Goal: Task Accomplishment & Management: Manage account settings

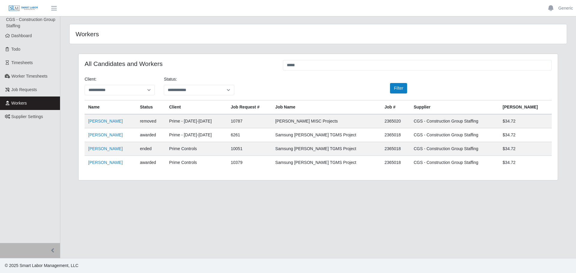
drag, startPoint x: 325, startPoint y: 71, endPoint x: 257, endPoint y: 71, distance: 67.8
click at [257, 71] on div "All Candidates and Workers *****" at bounding box center [318, 66] width 476 height 12
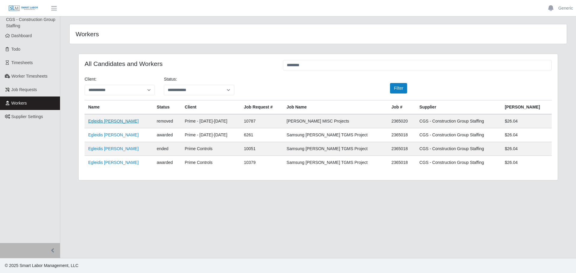
click at [130, 122] on link "Egleidis [PERSON_NAME]" at bounding box center [113, 121] width 50 height 5
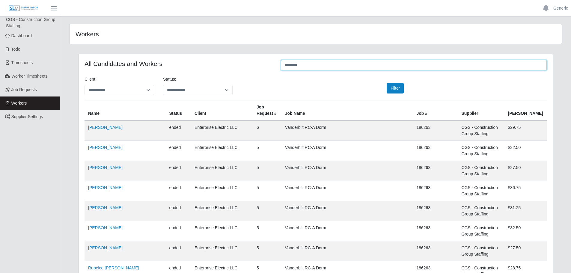
click at [329, 67] on input "********" at bounding box center [414, 65] width 266 height 10
drag, startPoint x: 313, startPoint y: 66, endPoint x: 300, endPoint y: 66, distance: 12.9
click at [300, 66] on input "********" at bounding box center [414, 65] width 266 height 10
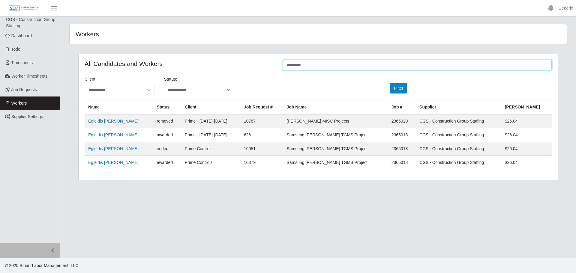
type input "********"
click at [113, 122] on link "Egleidis Carrasco Infante" at bounding box center [113, 121] width 50 height 5
click at [104, 120] on link "Egleidis Carrasco Infante" at bounding box center [113, 121] width 50 height 5
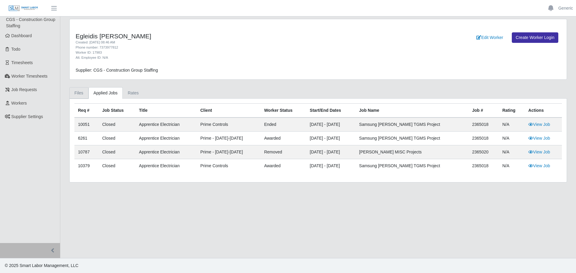
click at [83, 94] on link "Files" at bounding box center [78, 93] width 19 height 12
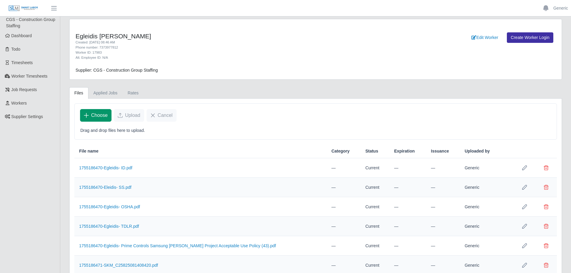
click at [97, 120] on button "Choose" at bounding box center [95, 115] width 31 height 13
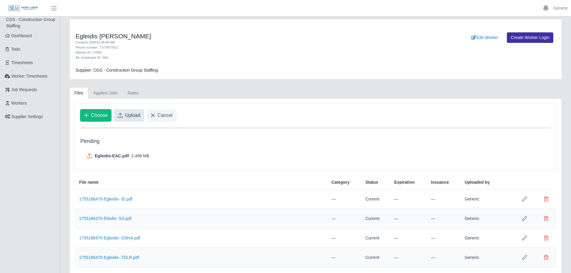
click at [130, 116] on span "Upload" at bounding box center [132, 115] width 15 height 7
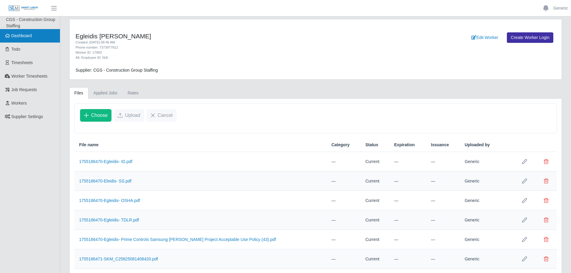
drag, startPoint x: 45, startPoint y: 31, endPoint x: 47, endPoint y: 36, distance: 5.5
click at [44, 31] on link "Dashboard" at bounding box center [30, 35] width 60 height 13
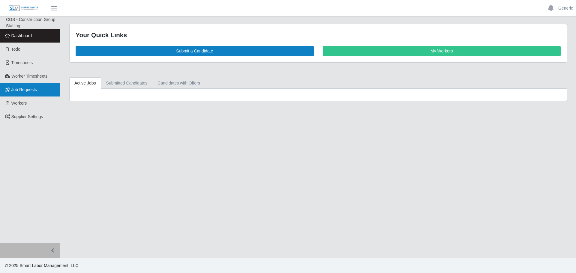
click at [18, 90] on span "Job Requests" at bounding box center [24, 89] width 26 height 5
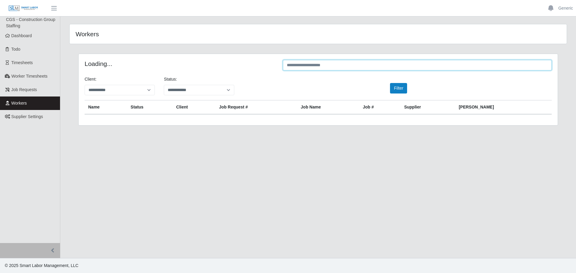
click at [335, 69] on input "text" at bounding box center [417, 65] width 269 height 10
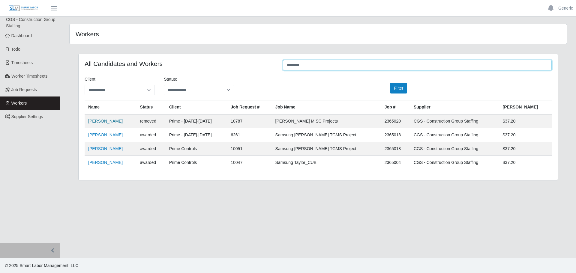
type input "********"
click at [119, 121] on link "Andres Gonzalez Labarca" at bounding box center [105, 121] width 34 height 5
click at [122, 121] on link "Andres Gonzalez Labarca" at bounding box center [105, 121] width 34 height 5
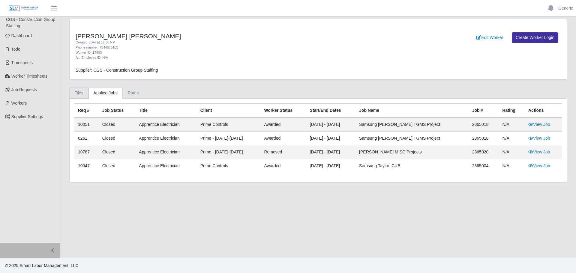
click at [78, 91] on link "Files" at bounding box center [78, 93] width 19 height 12
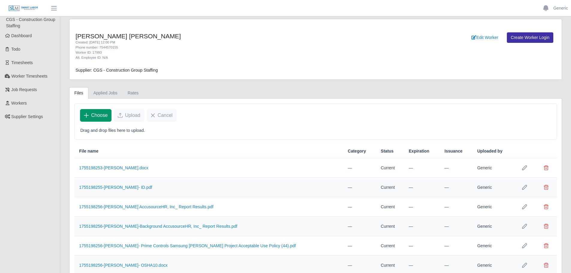
click at [100, 120] on button "Choose" at bounding box center [95, 115] width 31 height 13
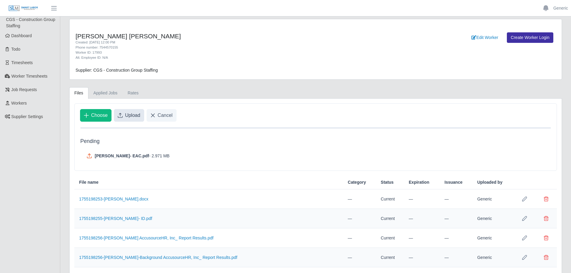
drag, startPoint x: 132, startPoint y: 115, endPoint x: 128, endPoint y: 112, distance: 4.9
click at [131, 115] on span "Upload" at bounding box center [132, 115] width 15 height 7
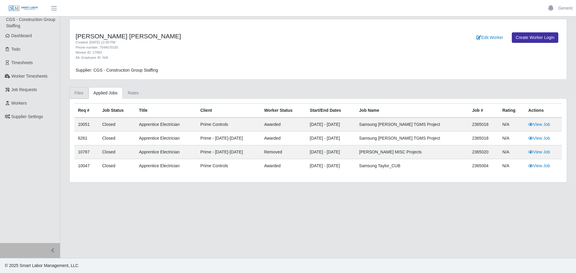
click at [73, 95] on link "Files" at bounding box center [78, 93] width 19 height 12
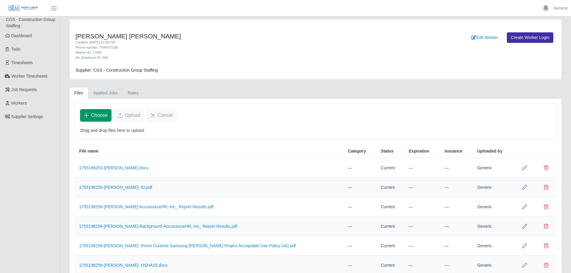
click at [94, 115] on span "Choose" at bounding box center [99, 115] width 16 height 7
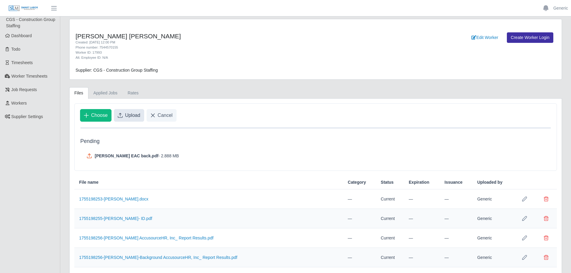
click at [133, 112] on span "Upload" at bounding box center [132, 115] width 15 height 7
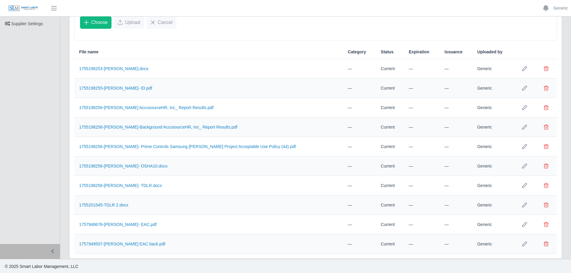
scroll to position [94, 0]
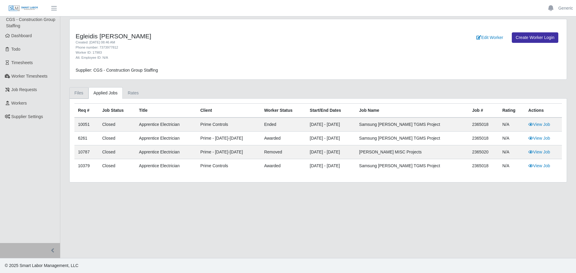
click at [78, 95] on link "Files" at bounding box center [78, 93] width 19 height 12
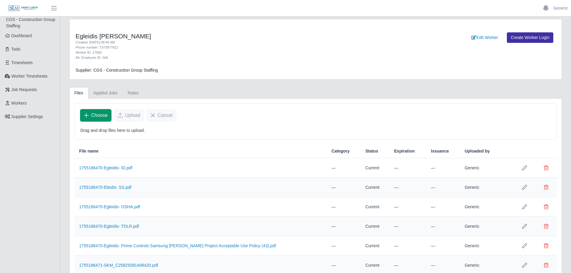
click at [103, 113] on span "Choose" at bounding box center [99, 115] width 16 height 7
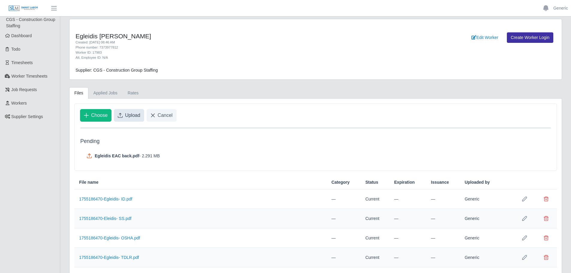
click at [121, 112] on button "Upload" at bounding box center [129, 115] width 30 height 13
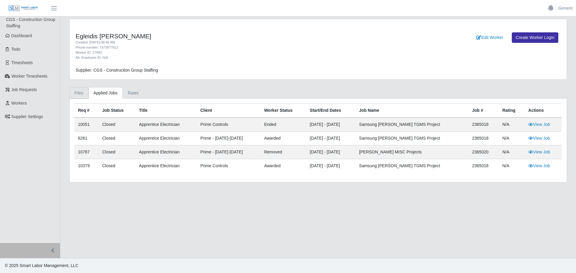
click at [80, 90] on link "Files" at bounding box center [78, 93] width 19 height 12
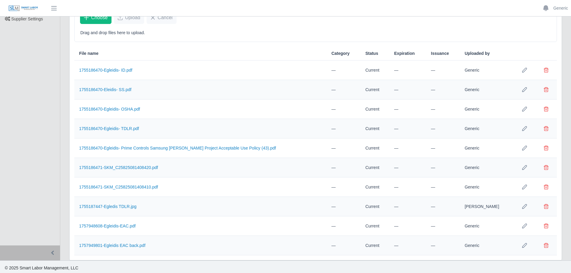
scroll to position [100, 0]
